Goal: Register for event/course

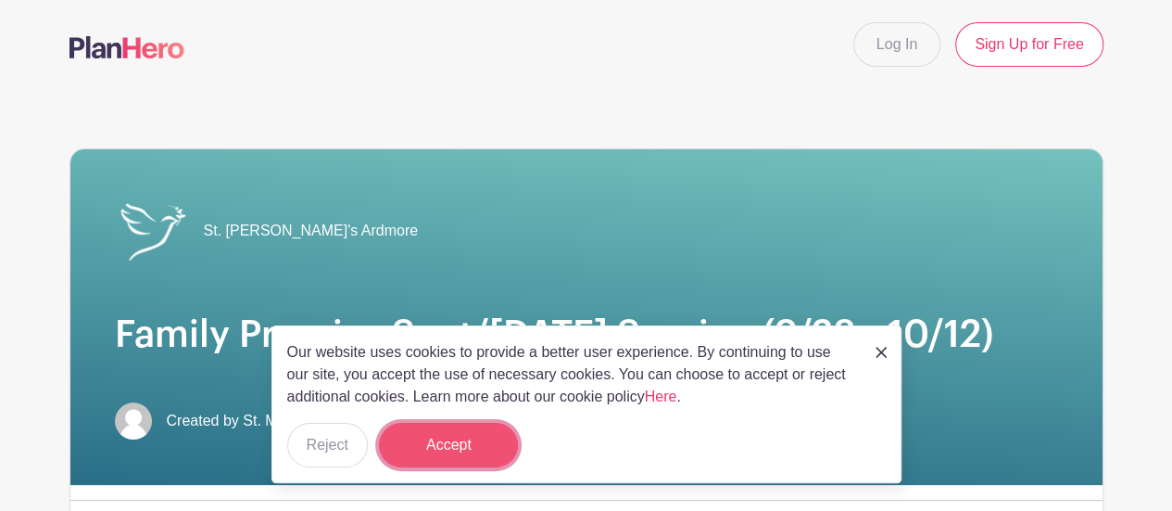
click at [460, 444] on button "Accept" at bounding box center [448, 444] width 139 height 44
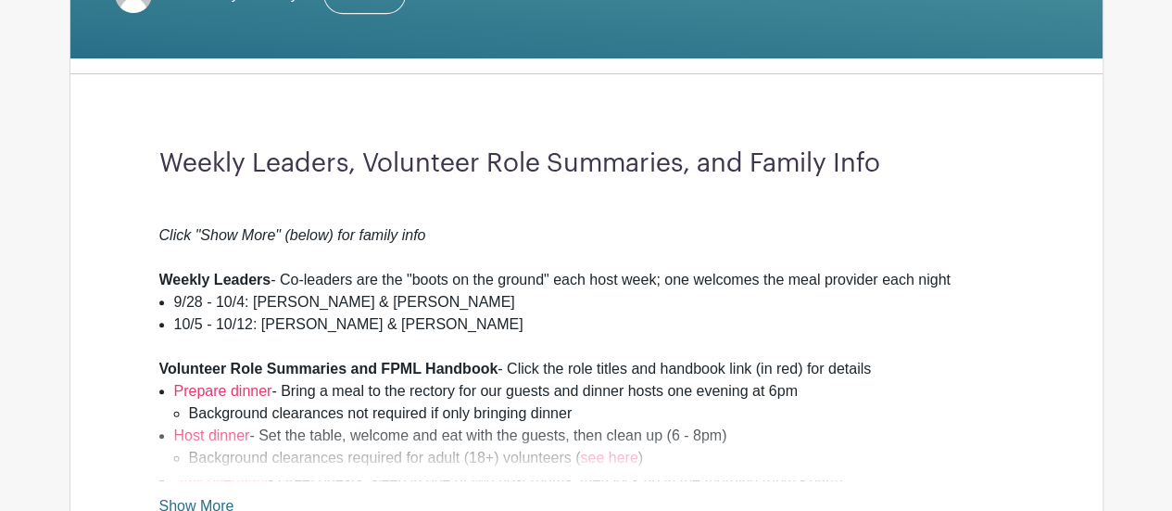
scroll to position [594, 0]
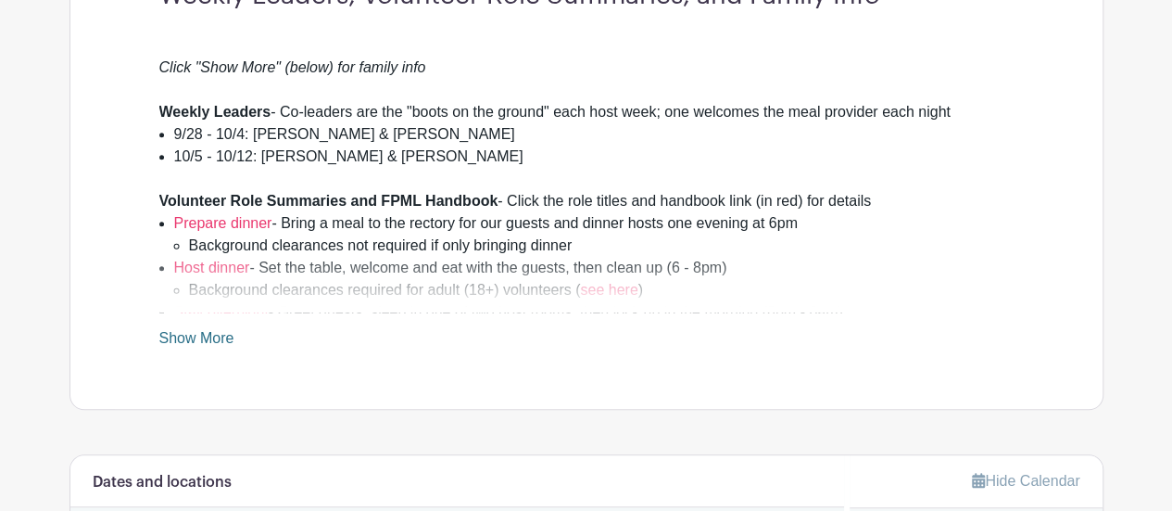
click at [202, 330] on link "Show More" at bounding box center [196, 341] width 75 height 23
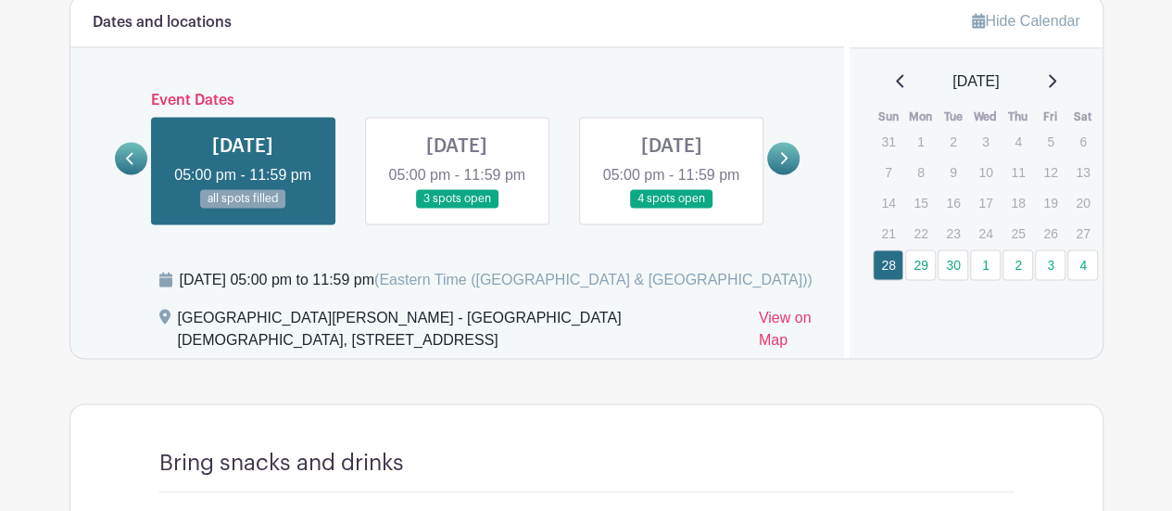
scroll to position [1464, 0]
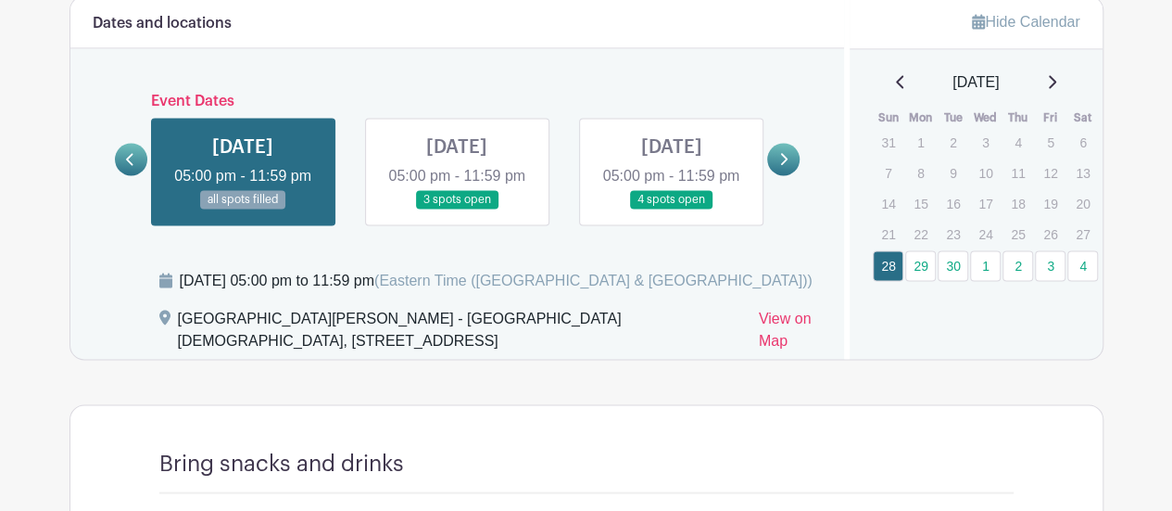
click at [784, 175] on link at bounding box center [783, 159] width 32 height 32
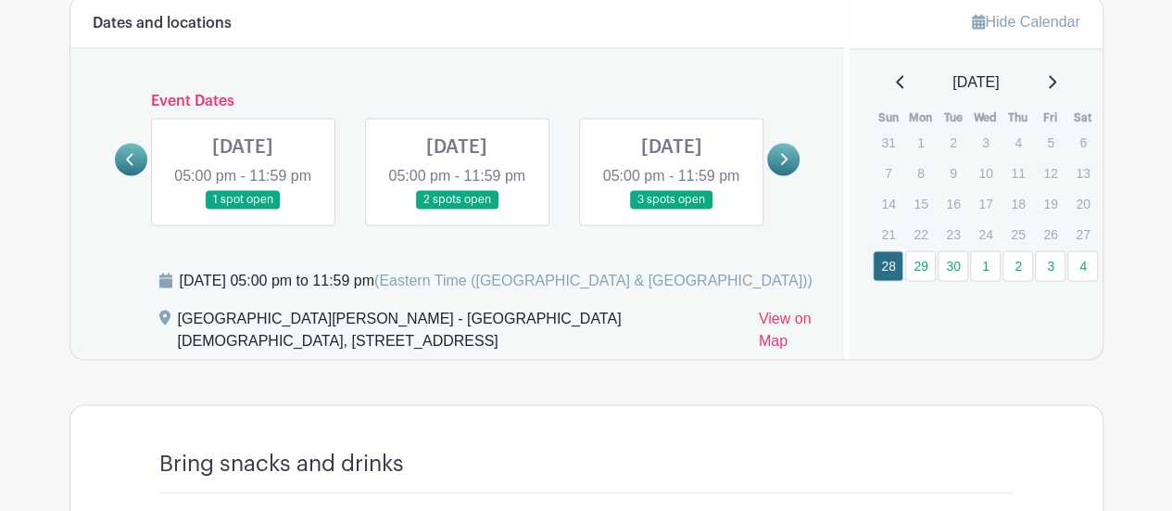
click at [784, 175] on link at bounding box center [783, 159] width 32 height 32
click at [457, 209] on link at bounding box center [457, 209] width 0 height 0
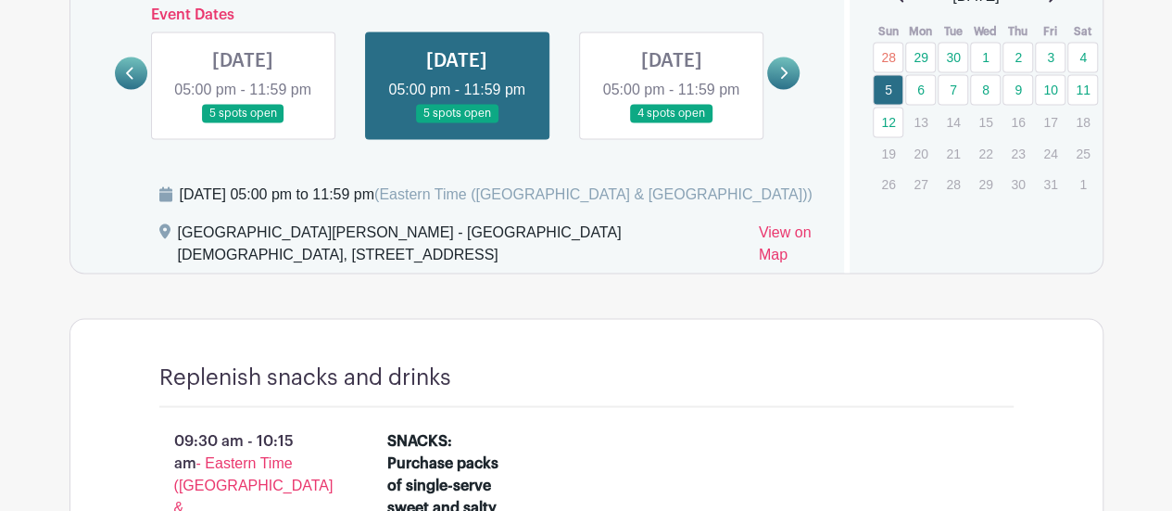
scroll to position [1557, 0]
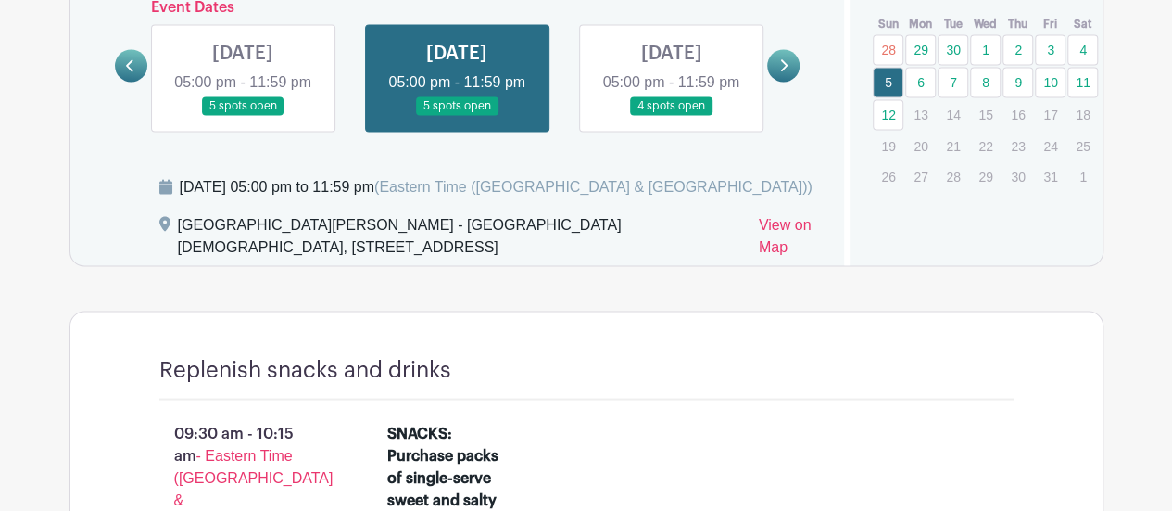
click at [243, 116] on link at bounding box center [243, 116] width 0 height 0
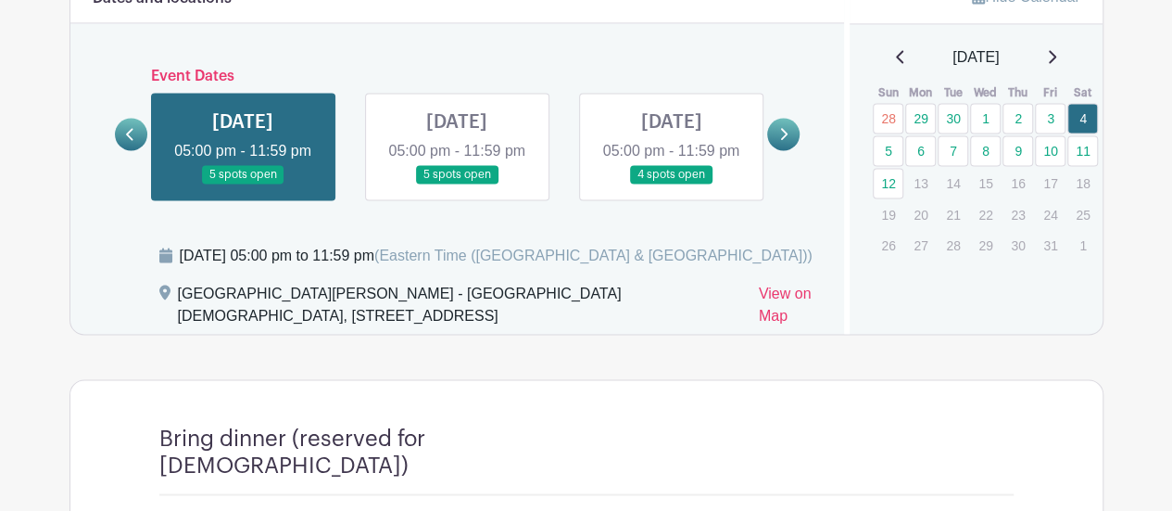
scroll to position [1488, 0]
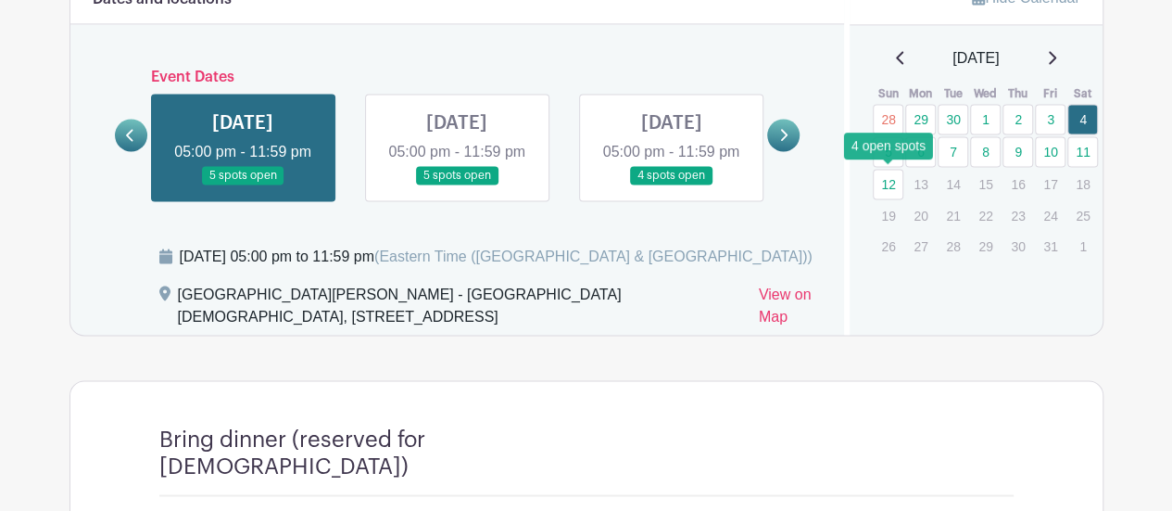
click at [890, 177] on link "12" at bounding box center [888, 184] width 31 height 31
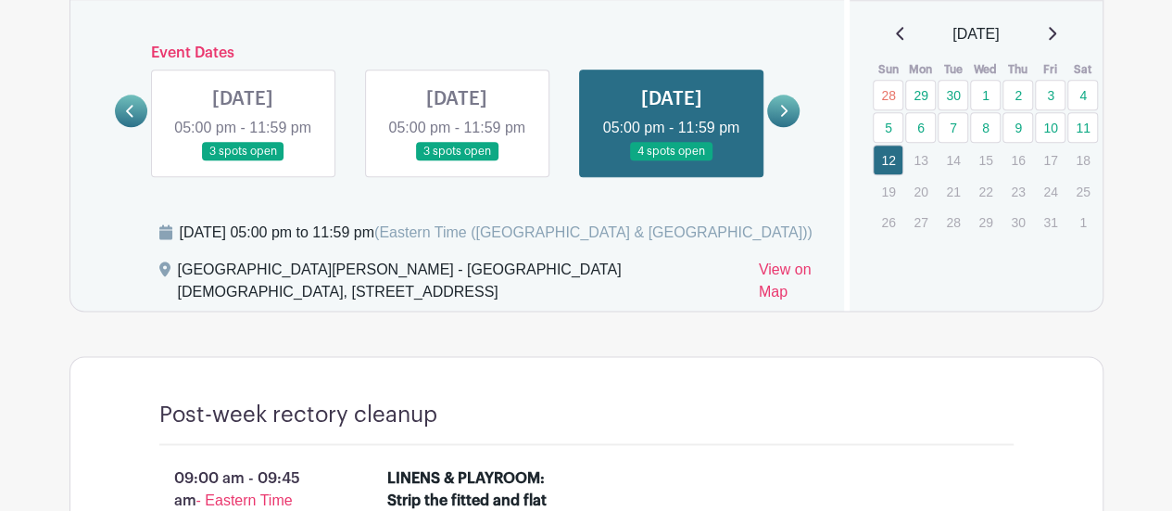
scroll to position [1082, 0]
